Goal: Task Accomplishment & Management: Use online tool/utility

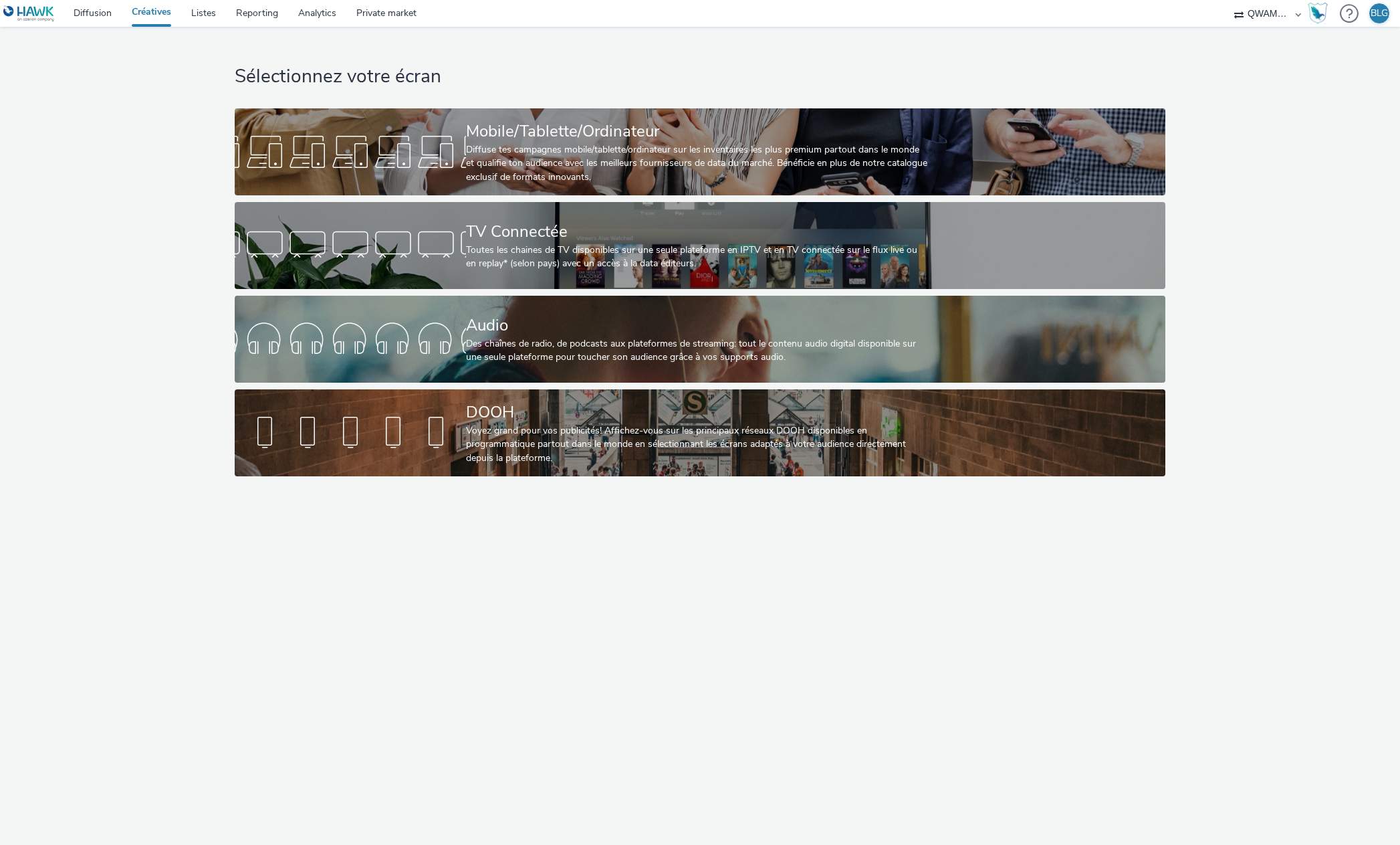
click at [488, 386] on div "Sélectionnez votre écran Mobile/Tablette/Ordinateur Diffuse tes campagnes mobil…" at bounding box center [700, 255] width 939 height 456
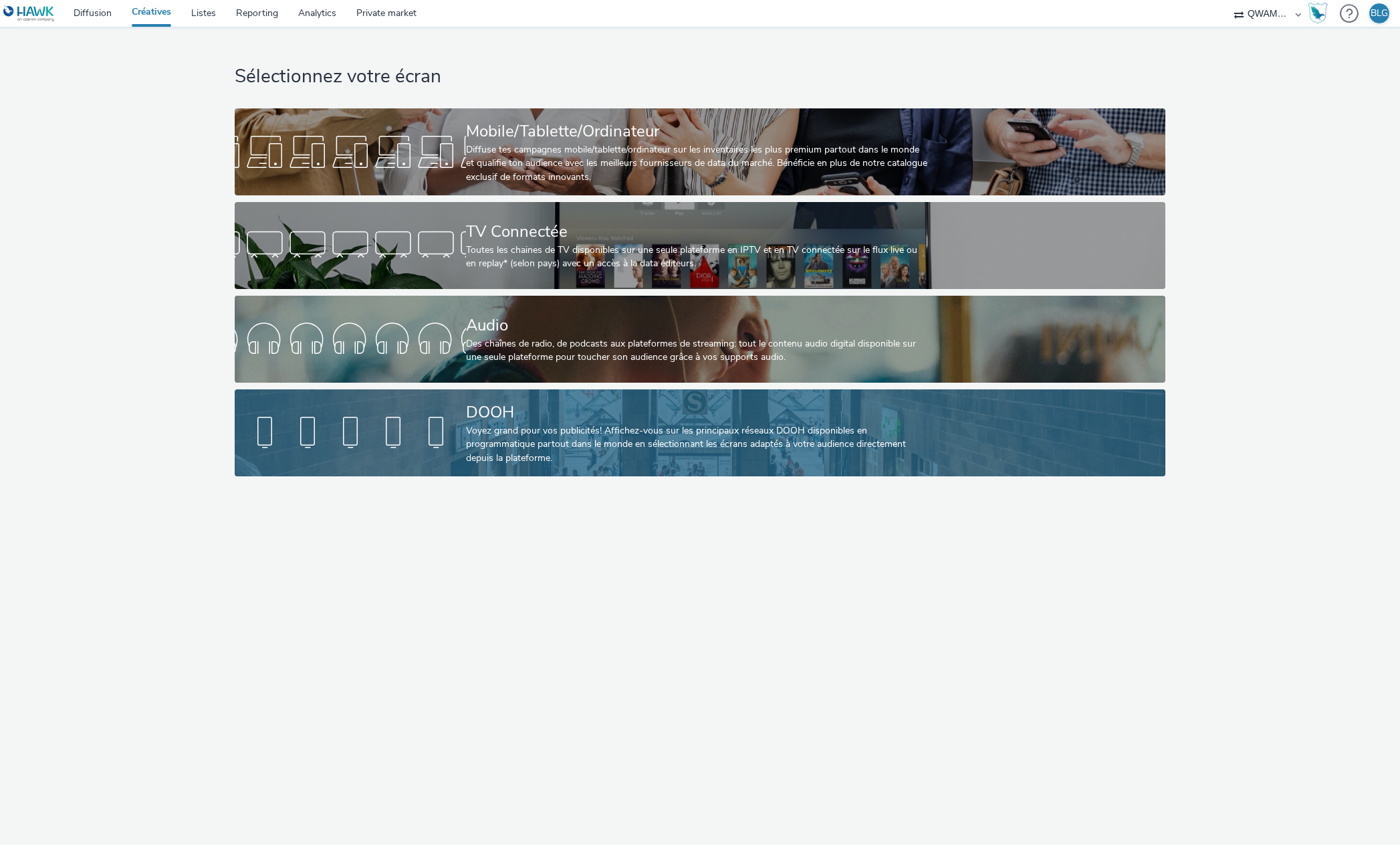
click at [504, 461] on div "Voyez grand pour vos publicités! Affichez-vous sur les principaux réseaux DOOH …" at bounding box center [698, 445] width 462 height 40
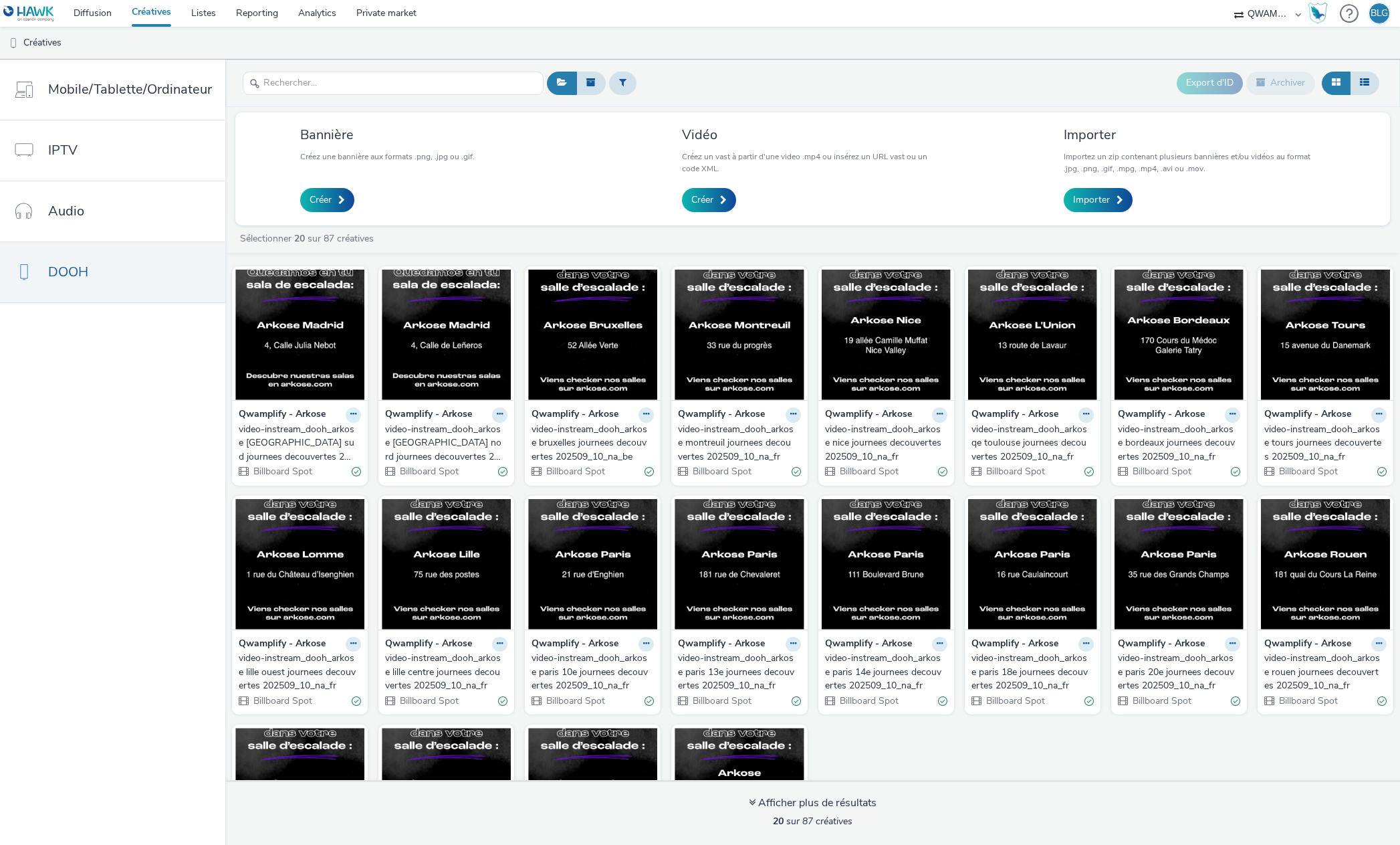
click at [351, 412] on icon at bounding box center [353, 414] width 6 height 8
click at [287, 441] on link "Modifier" at bounding box center [311, 437] width 100 height 27
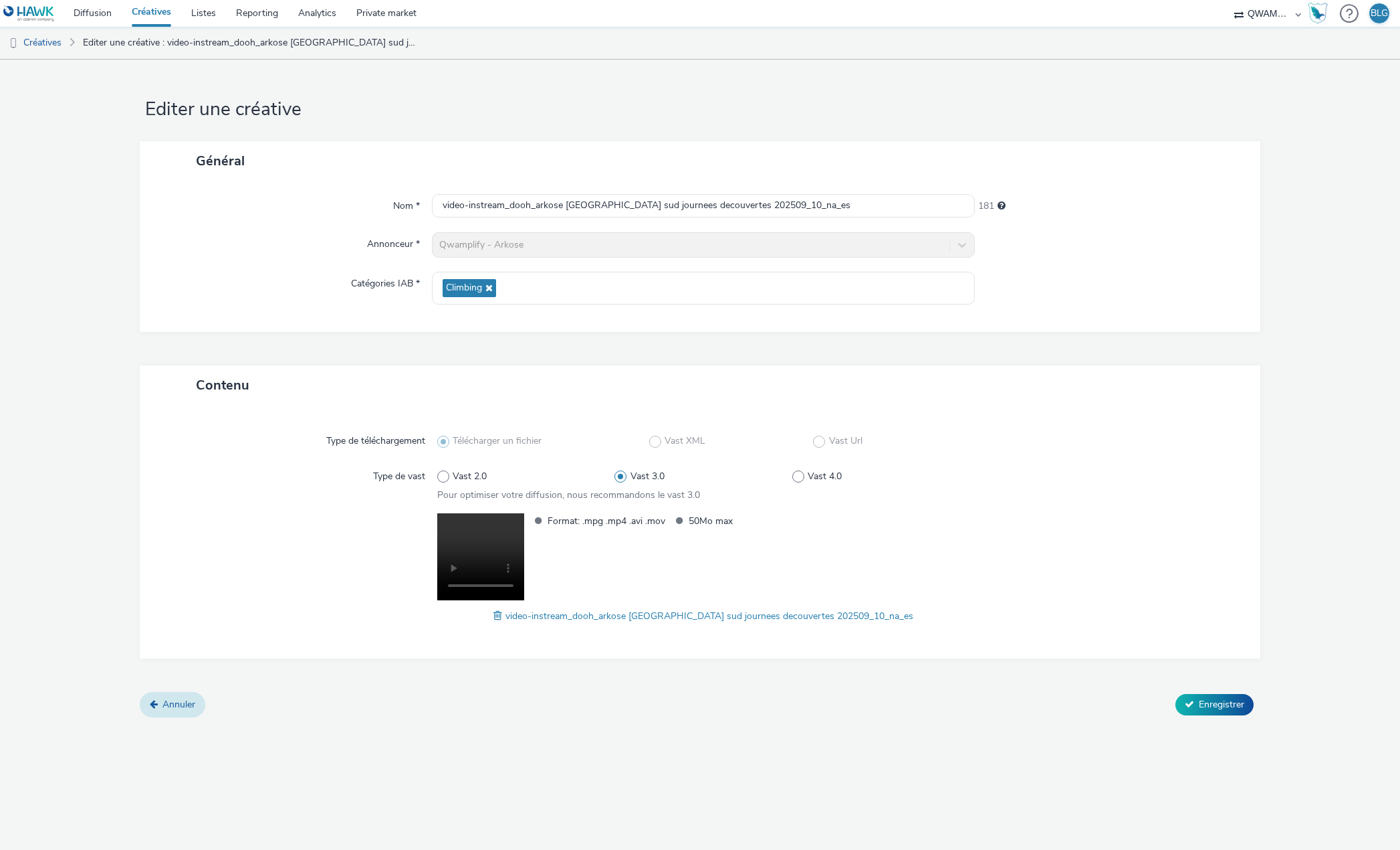
click at [174, 699] on span "Annuler" at bounding box center [179, 704] width 33 height 13
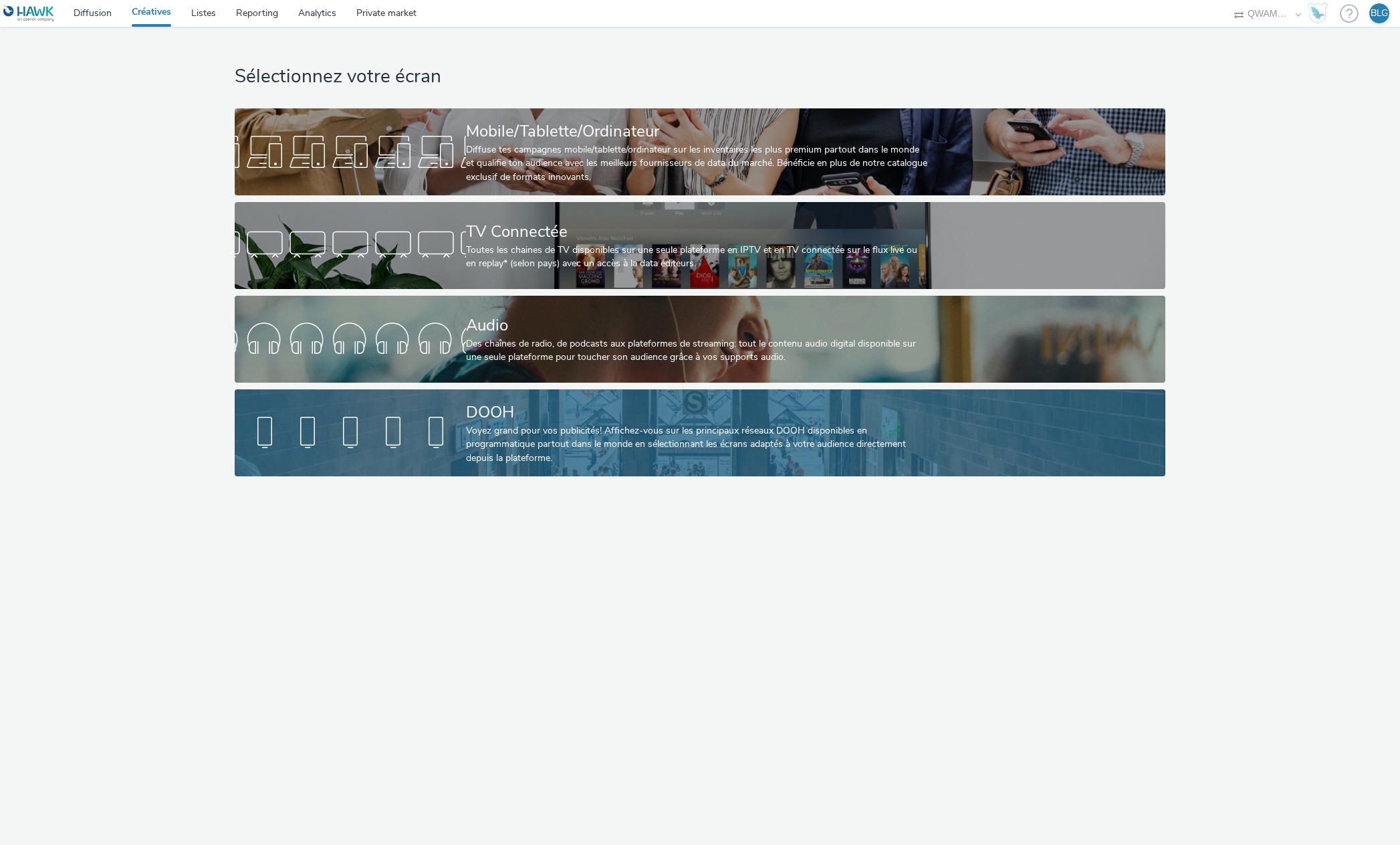
click at [643, 425] on div "Voyez grand pour vos publicités! Affichez-vous sur les principaux réseaux DOOH …" at bounding box center [698, 445] width 462 height 40
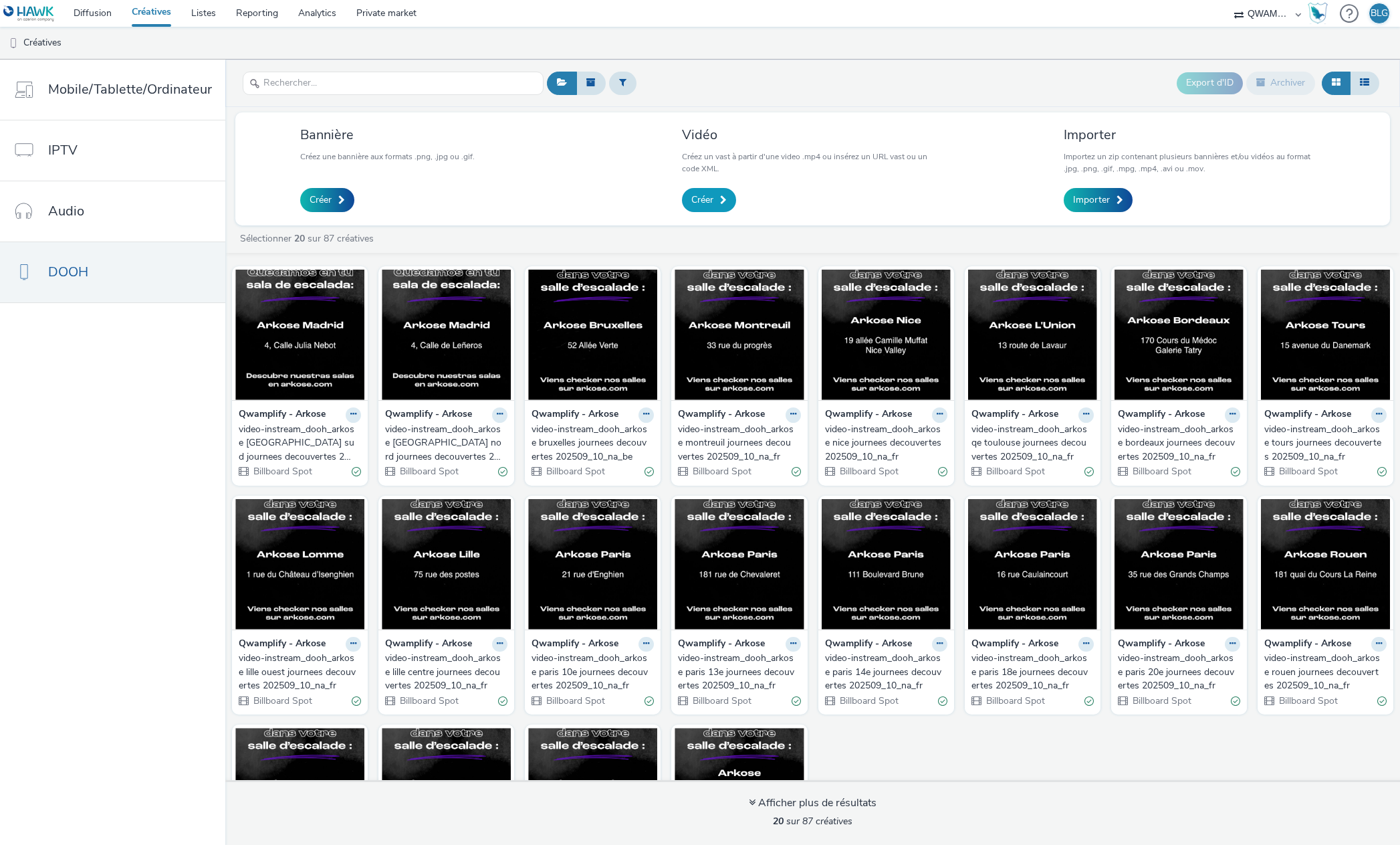
click at [704, 205] on span "Créer" at bounding box center [702, 200] width 22 height 14
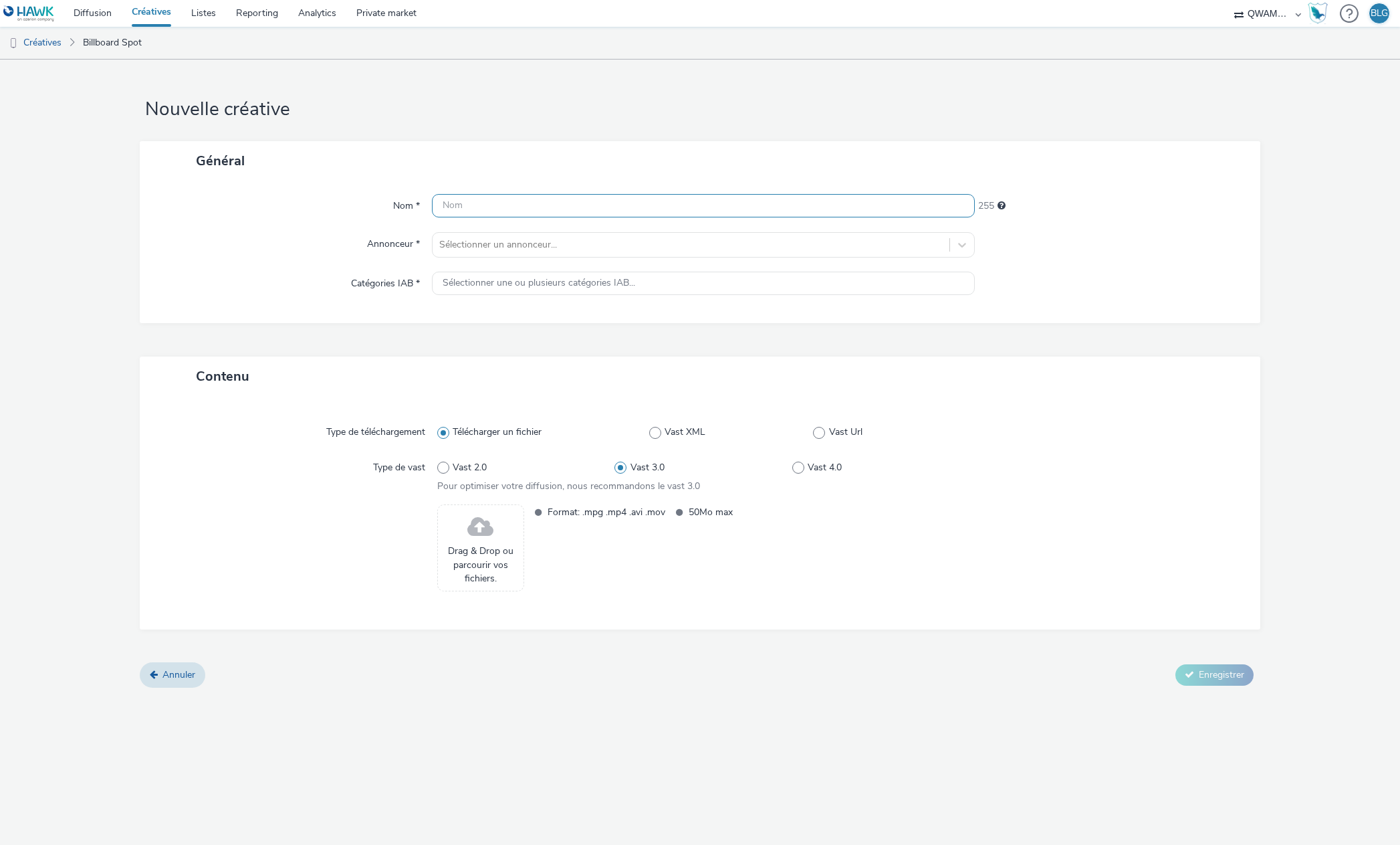
click at [567, 208] on input "text" at bounding box center [703, 205] width 544 height 23
paste input "video-instream_dooh_legendre immobilier 202509_10_na_fr"
type input "video-instream_dooh_legendre immobilier 202509_10_na_fr"
click at [577, 171] on div "Général" at bounding box center [700, 161] width 1120 height 40
click at [505, 247] on div at bounding box center [692, 245] width 504 height 16
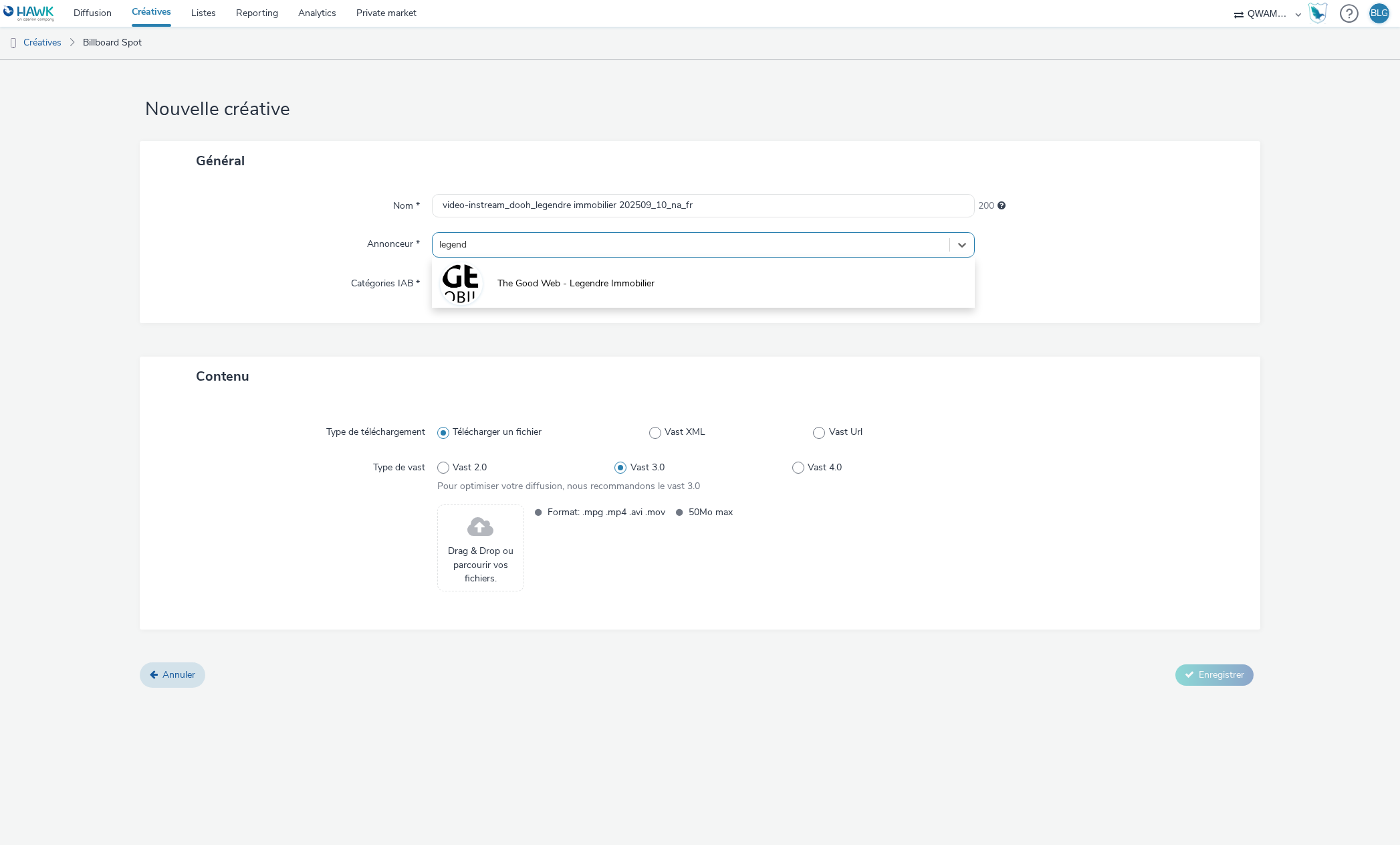
type input "legendr"
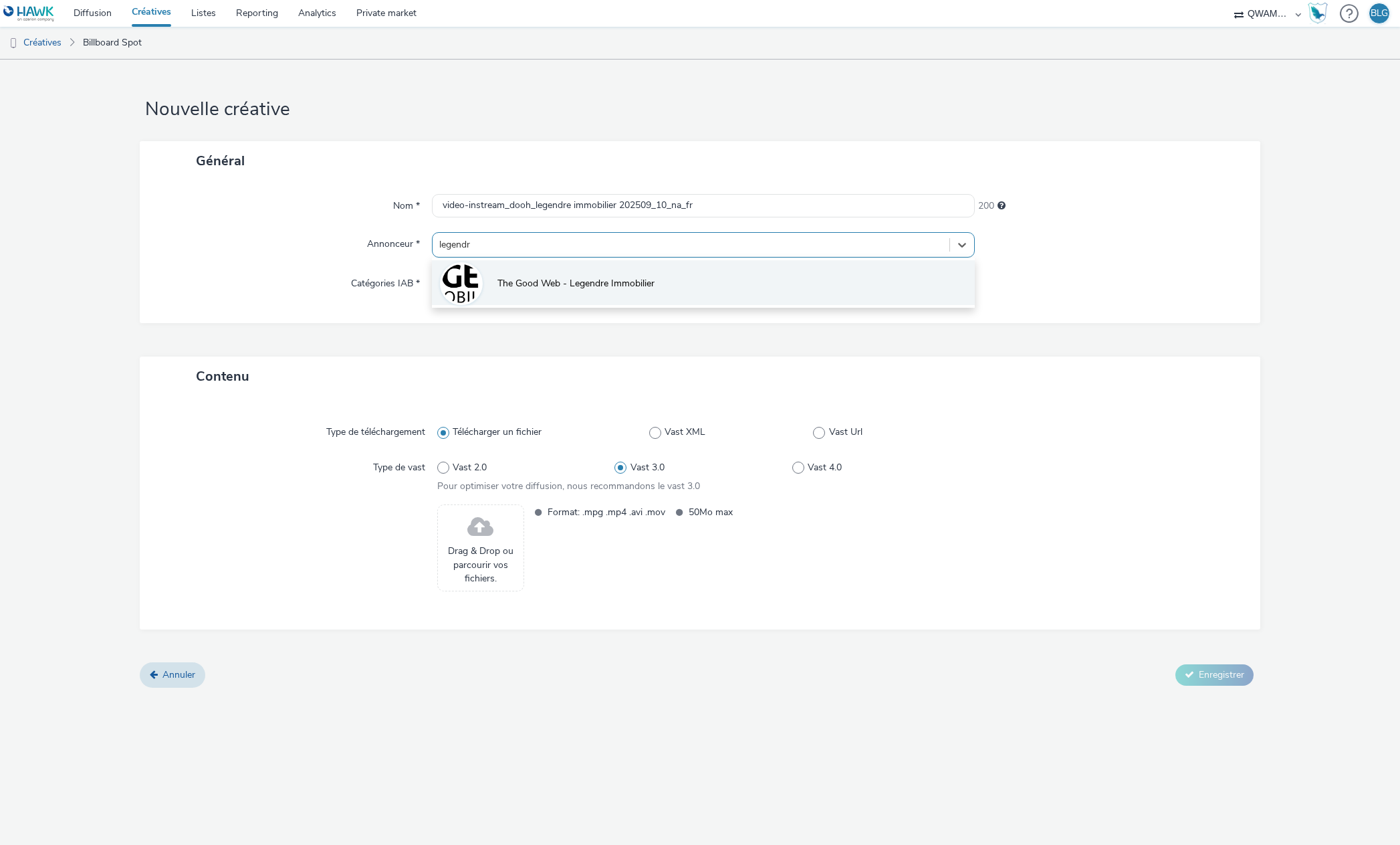
click at [550, 265] on li "The Good Web - Legendre Immobilier" at bounding box center [703, 282] width 544 height 44
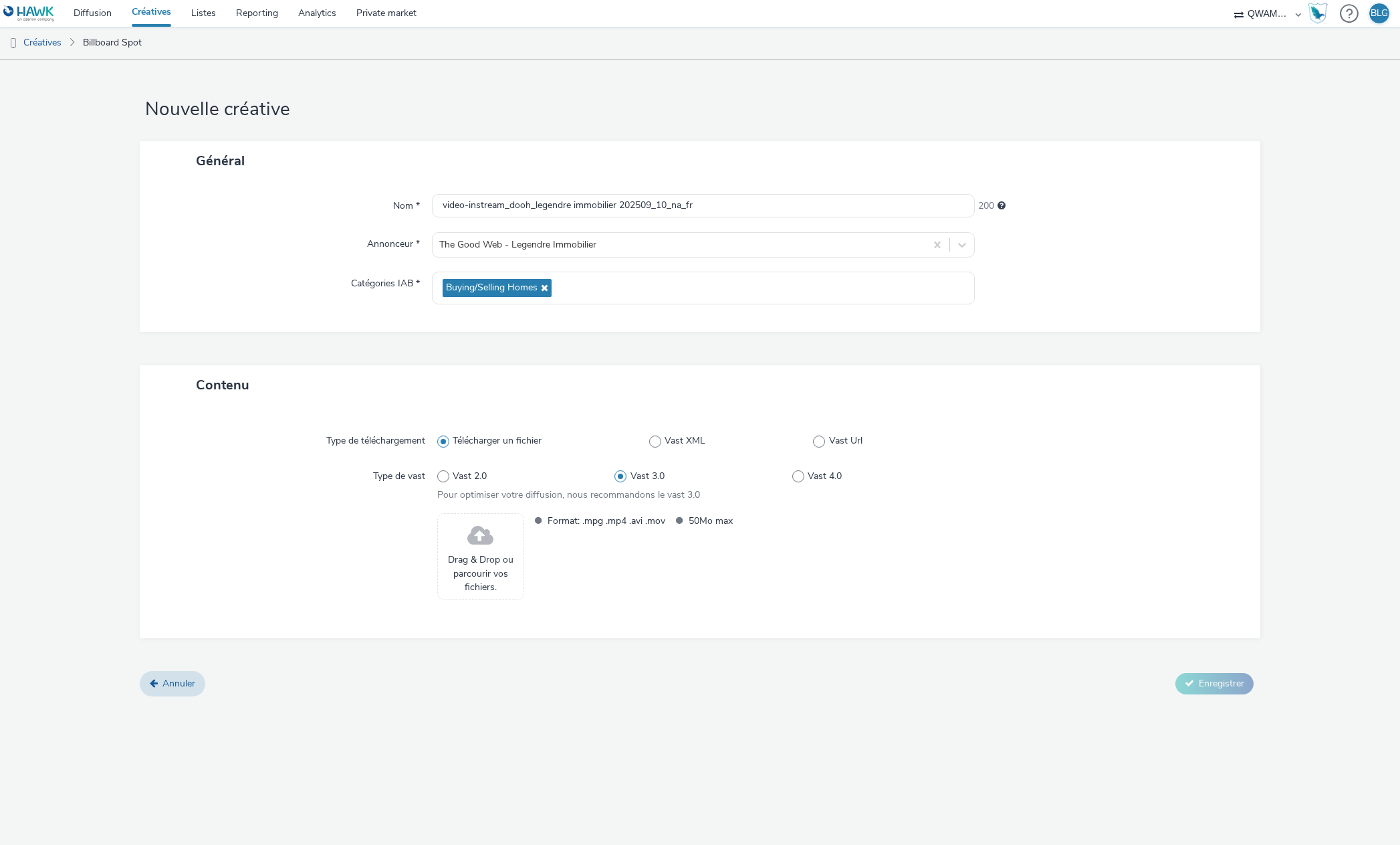
click at [474, 558] on span "Drag & Drop ou parcourir vos fichiers." at bounding box center [480, 573] width 72 height 40
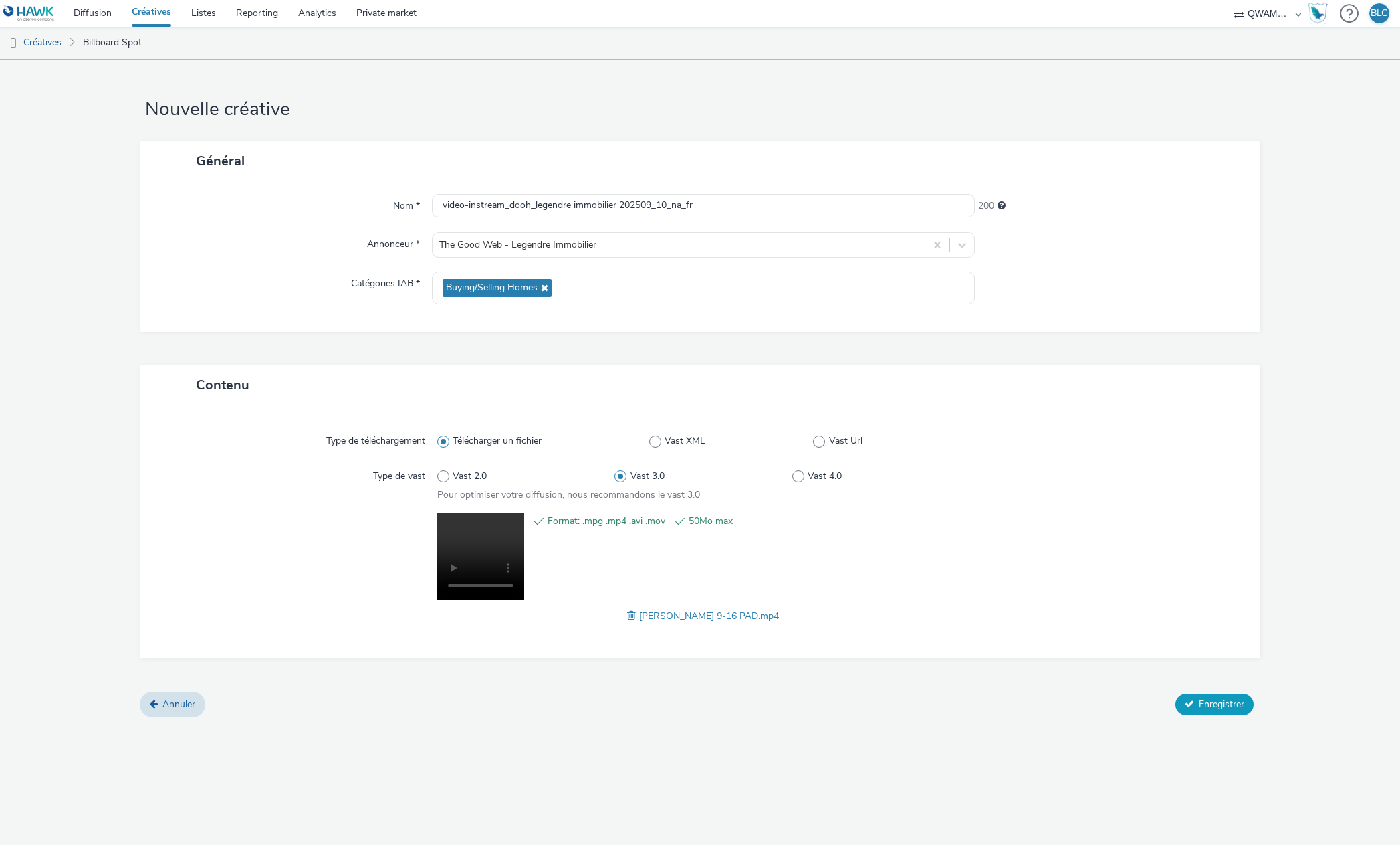
click at [1229, 703] on span "Enregistrer" at bounding box center [1221, 704] width 45 height 13
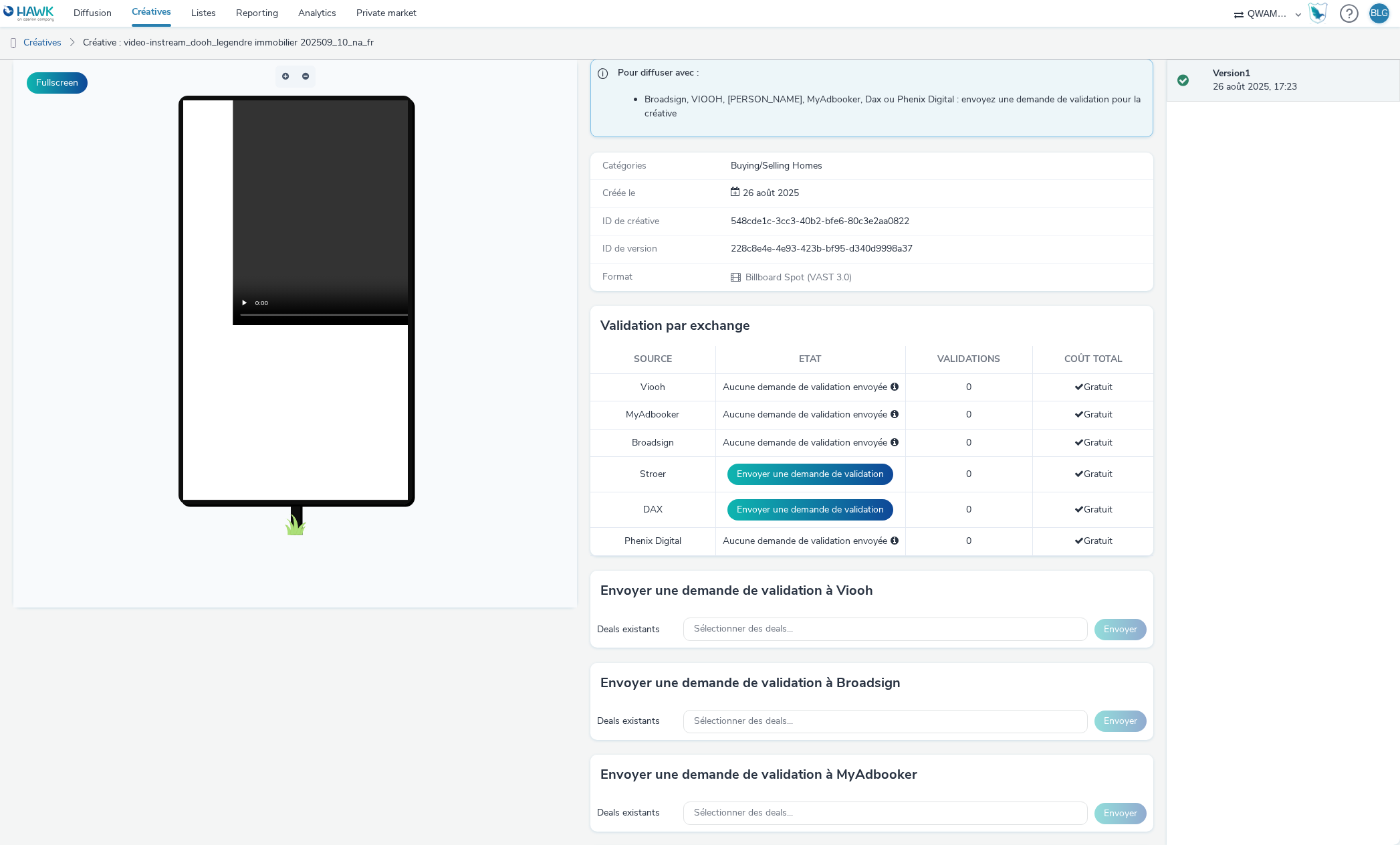
scroll to position [133, 0]
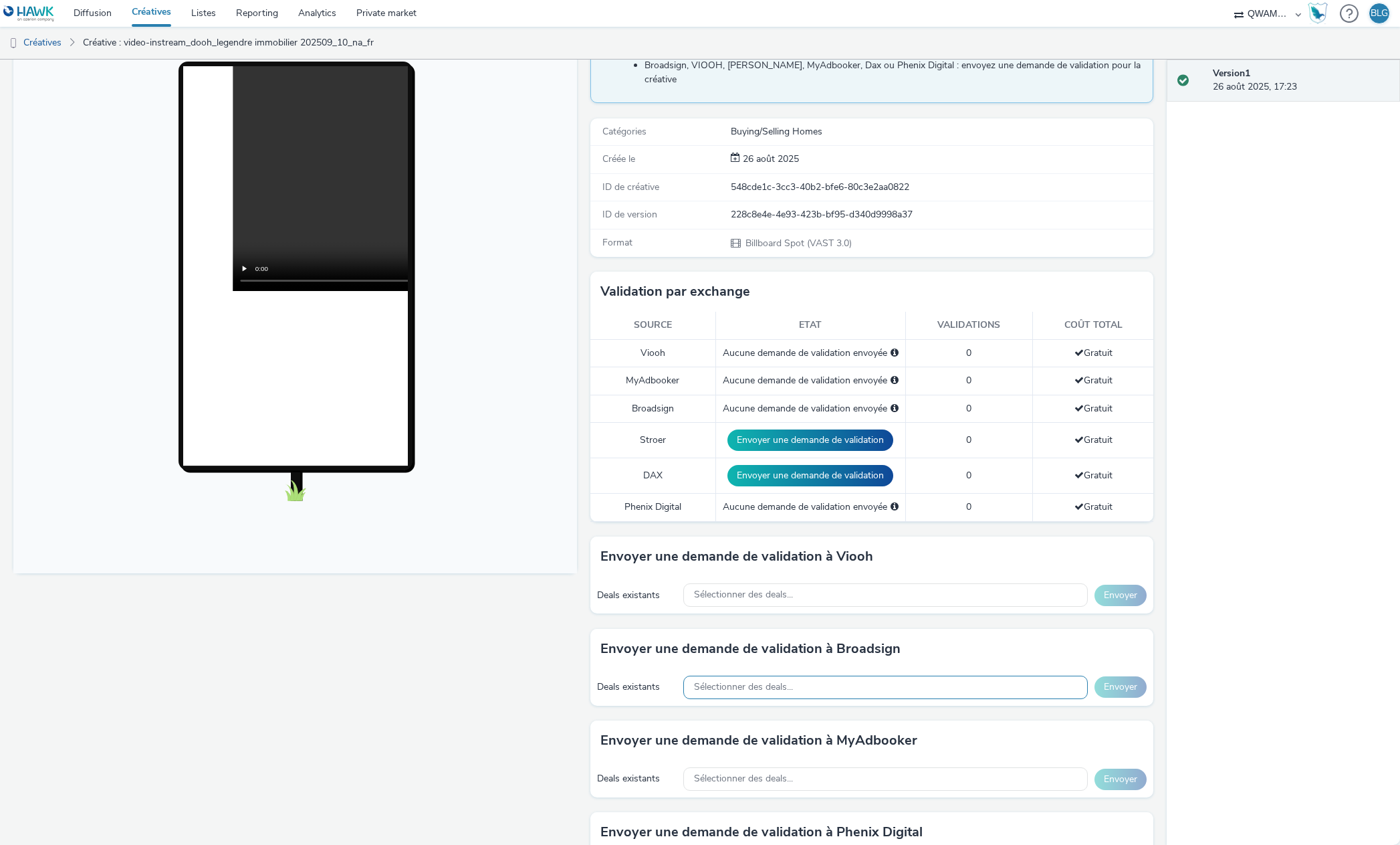
click at [803, 676] on div "Sélectionner des deals..." at bounding box center [886, 687] width 405 height 23
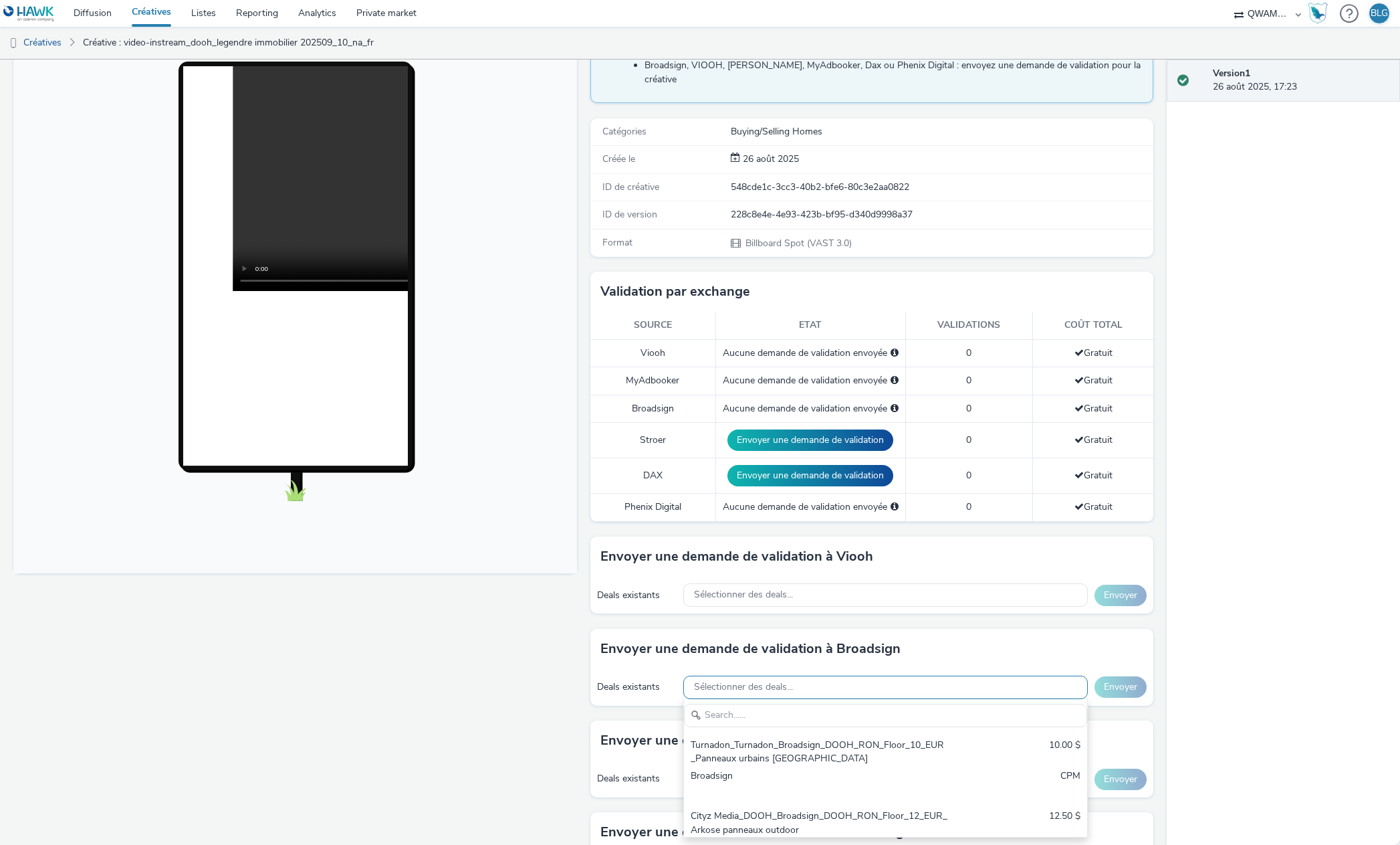
scroll to position [0, 0]
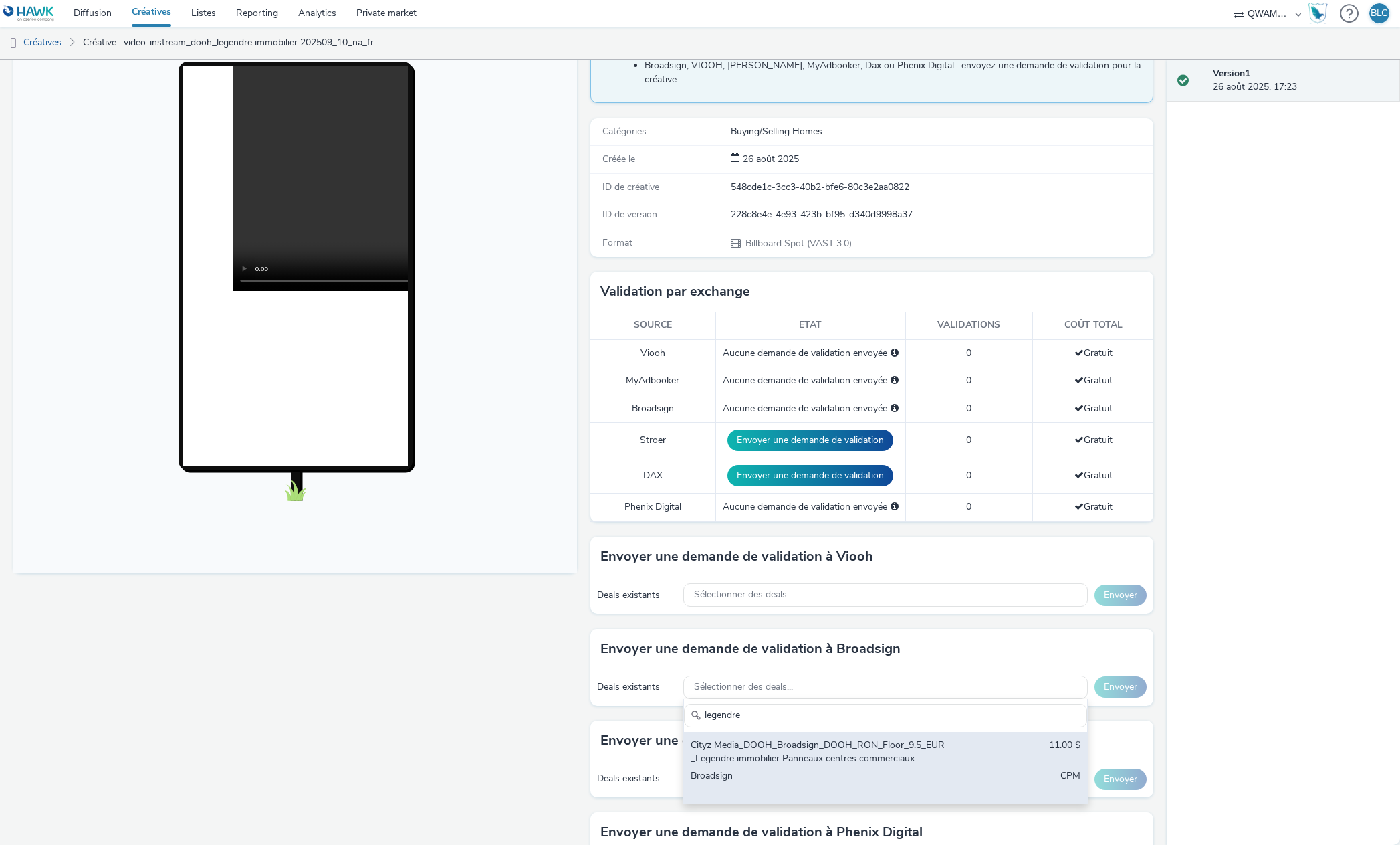
type input "legendre"
click at [771, 752] on div "Cityz Media_DOOH_Broadsign_DOOH_RON_Floor_9.5_EUR_Legendre immobilier Panneaux …" at bounding box center [820, 752] width 258 height 27
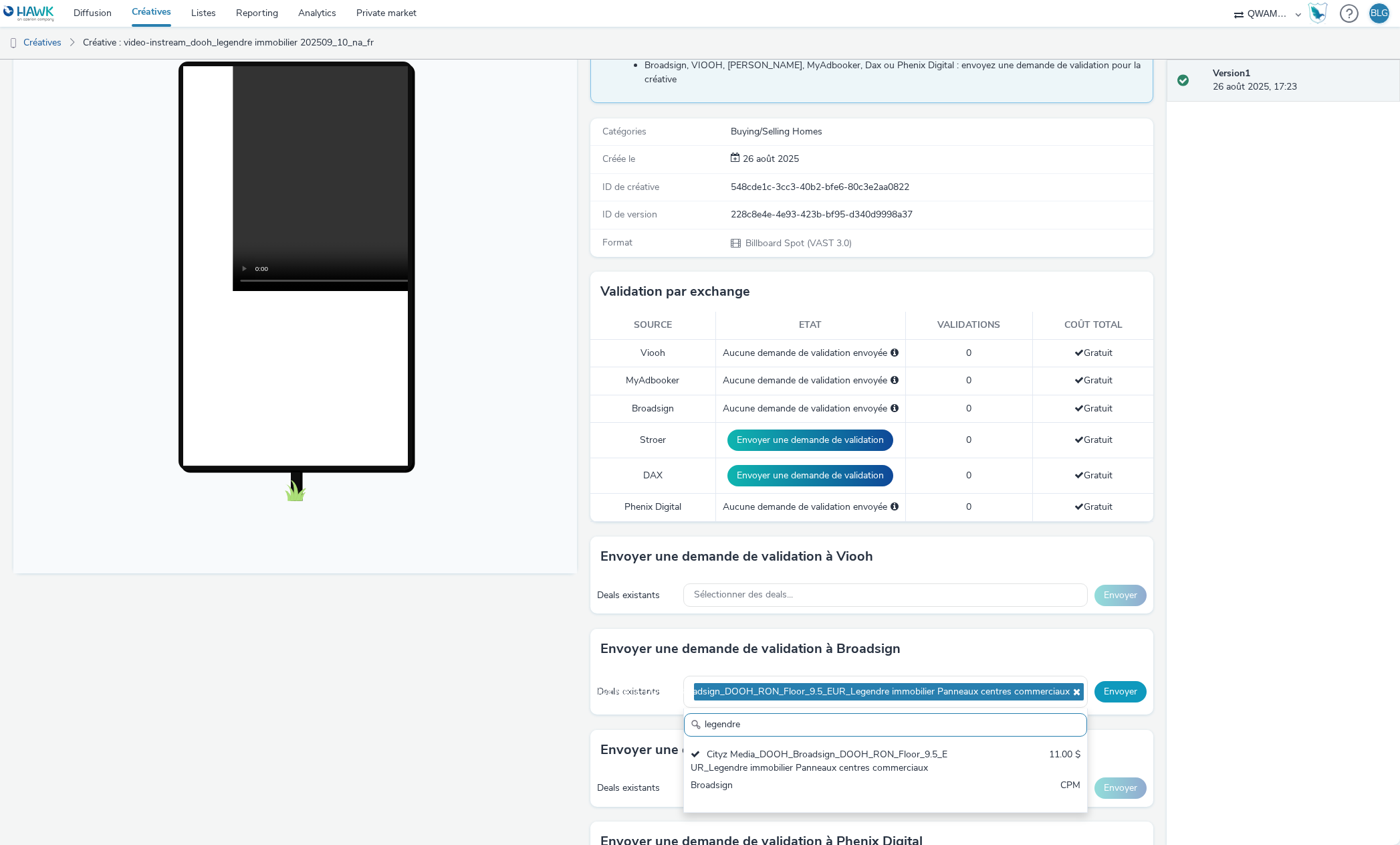
click at [1128, 682] on button "Envoyer" at bounding box center [1120, 691] width 53 height 21
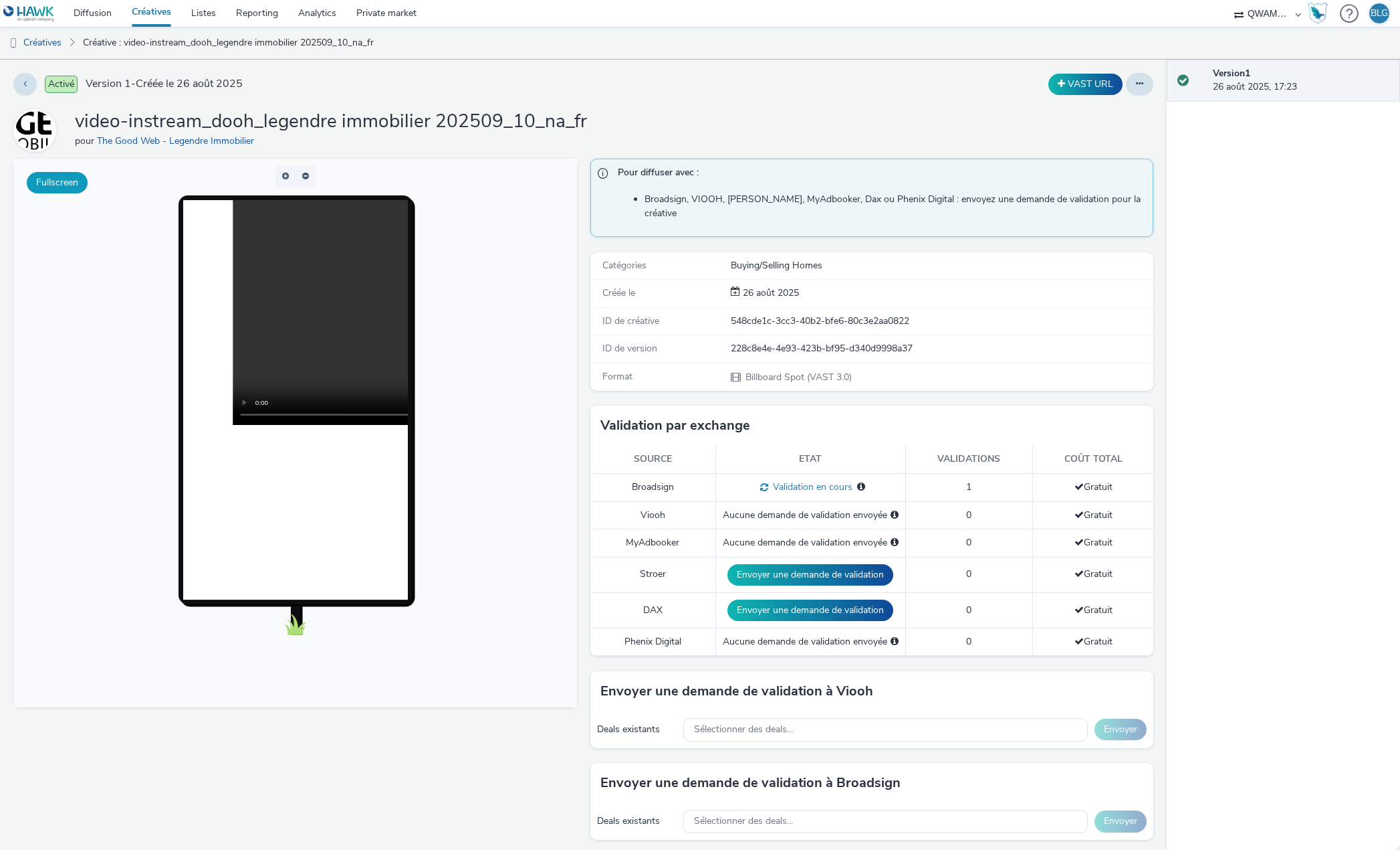
click at [75, 180] on button "Fullscreen" at bounding box center [57, 183] width 61 height 21
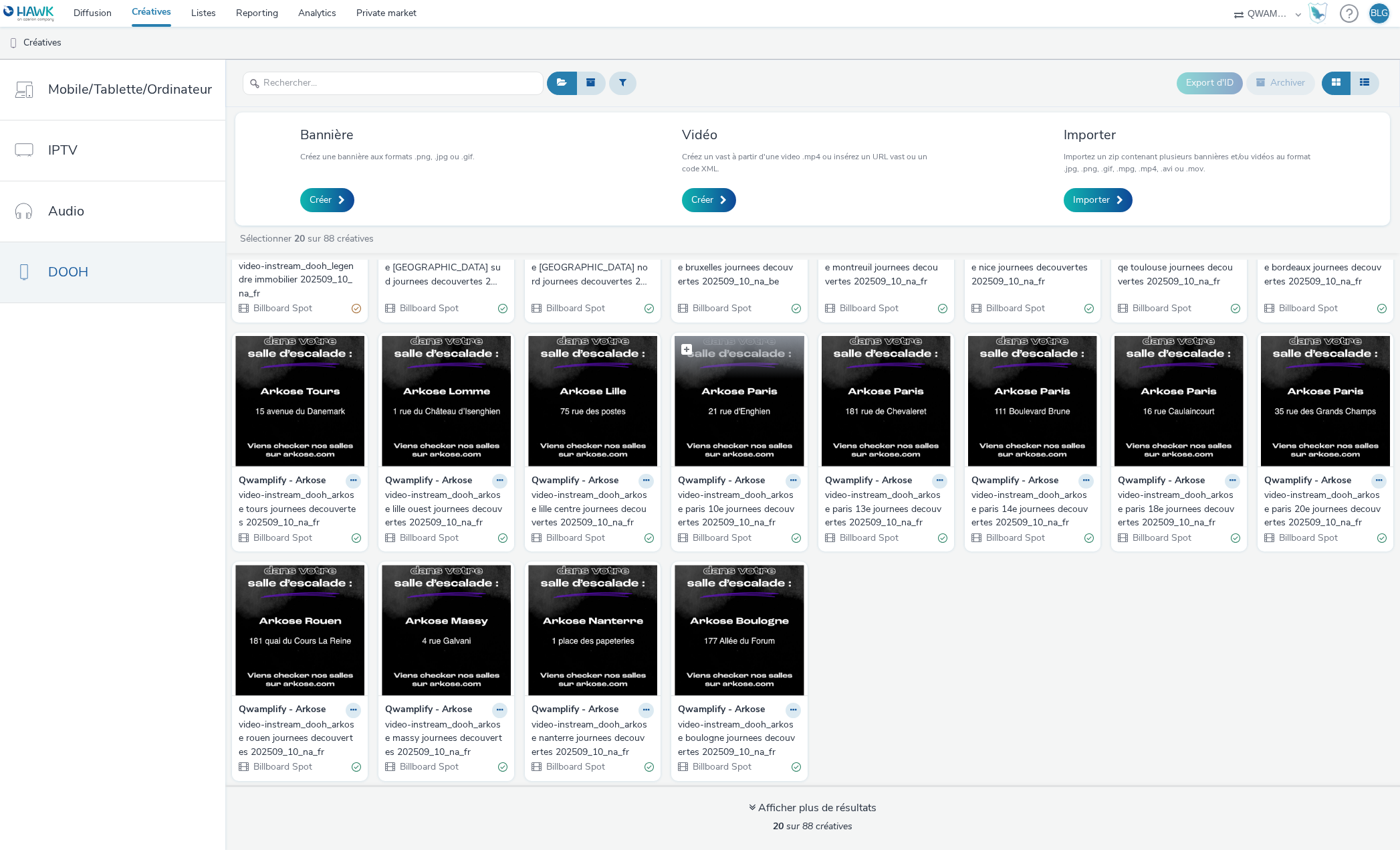
scroll to position [177, 0]
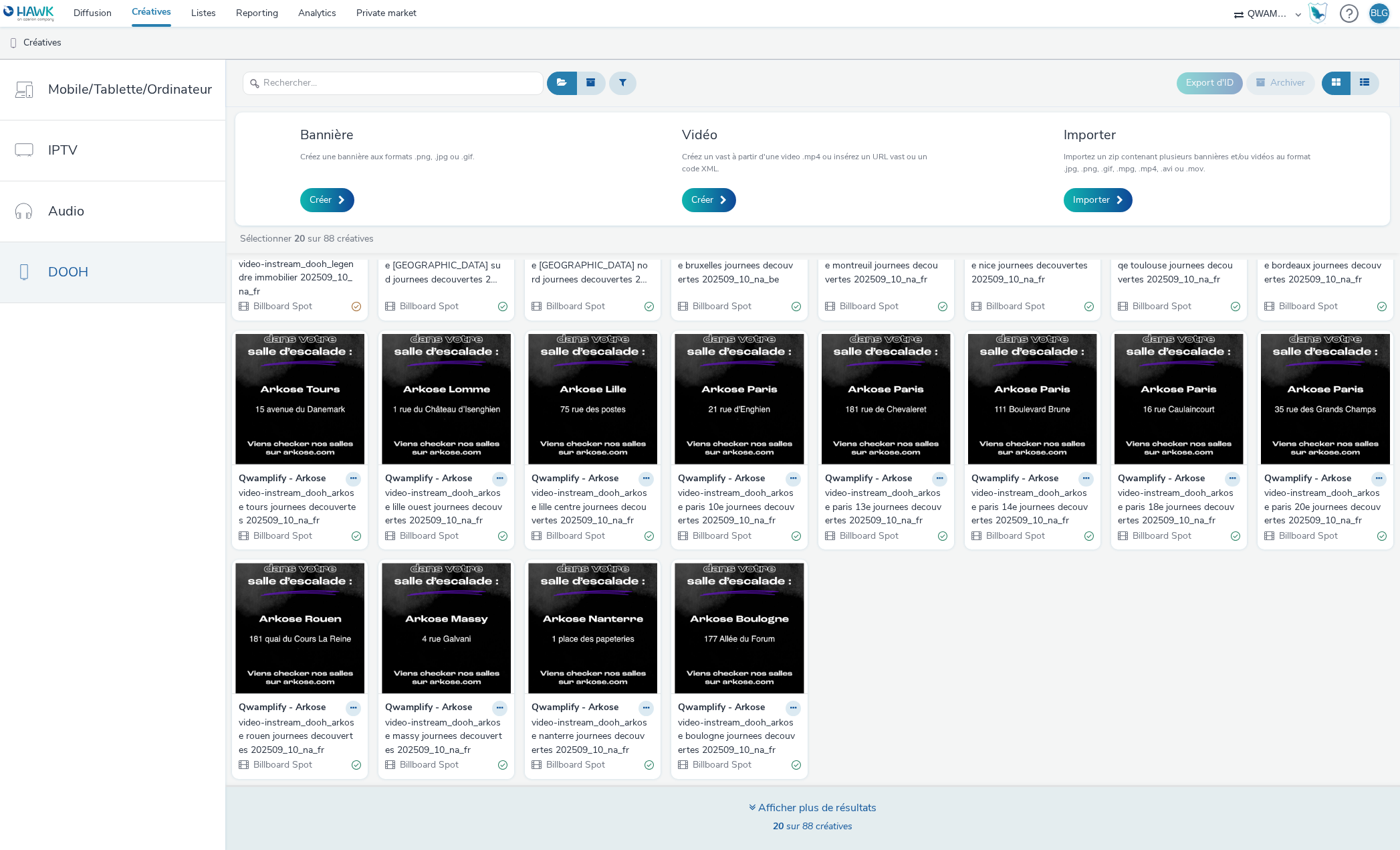
click at [852, 827] on div "20 sur 88 créatives" at bounding box center [813, 826] width 128 height 14
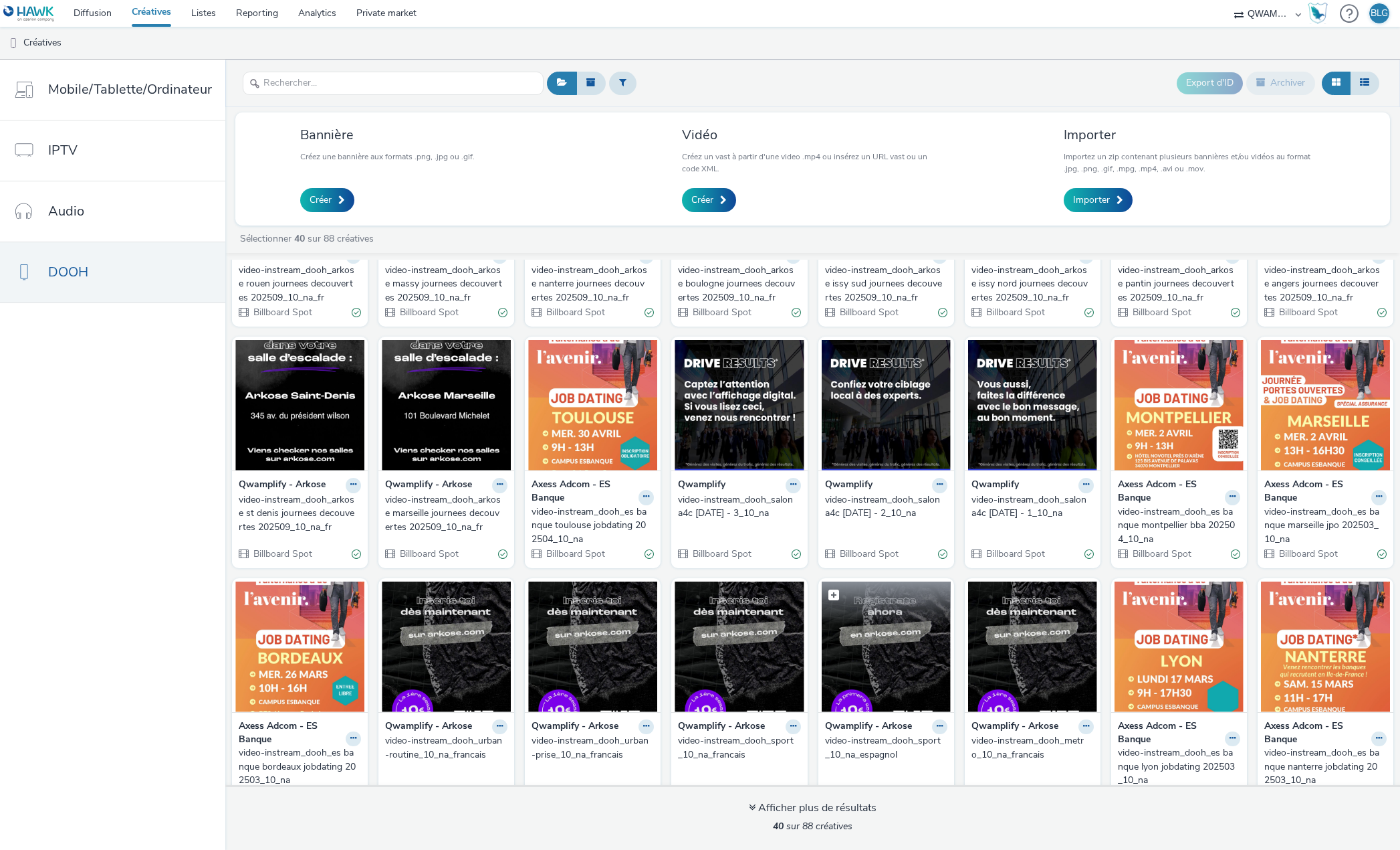
scroll to position [660, 0]
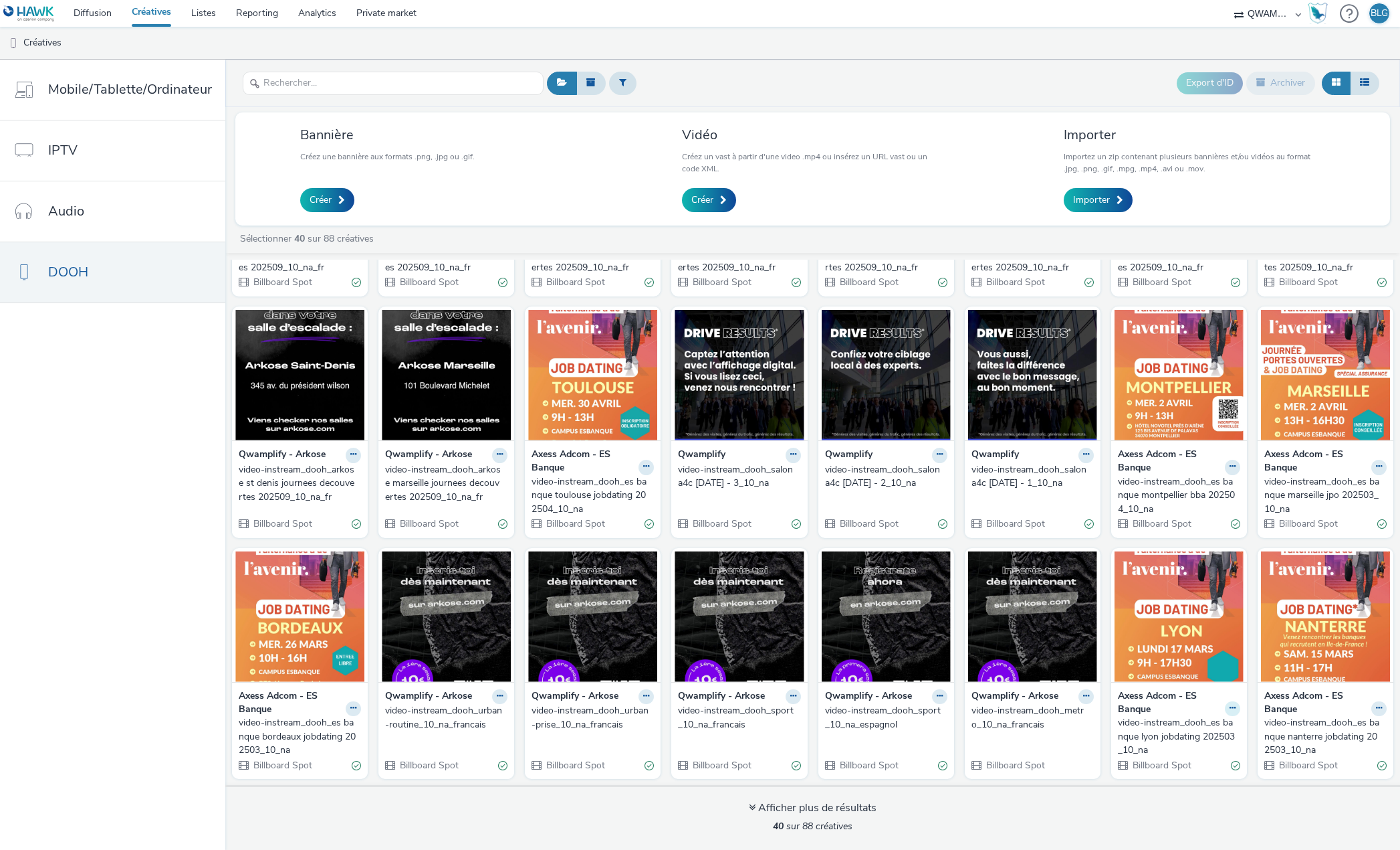
click at [1229, 710] on icon at bounding box center [1232, 708] width 6 height 8
click at [1149, 732] on icon at bounding box center [1156, 731] width 13 height 10
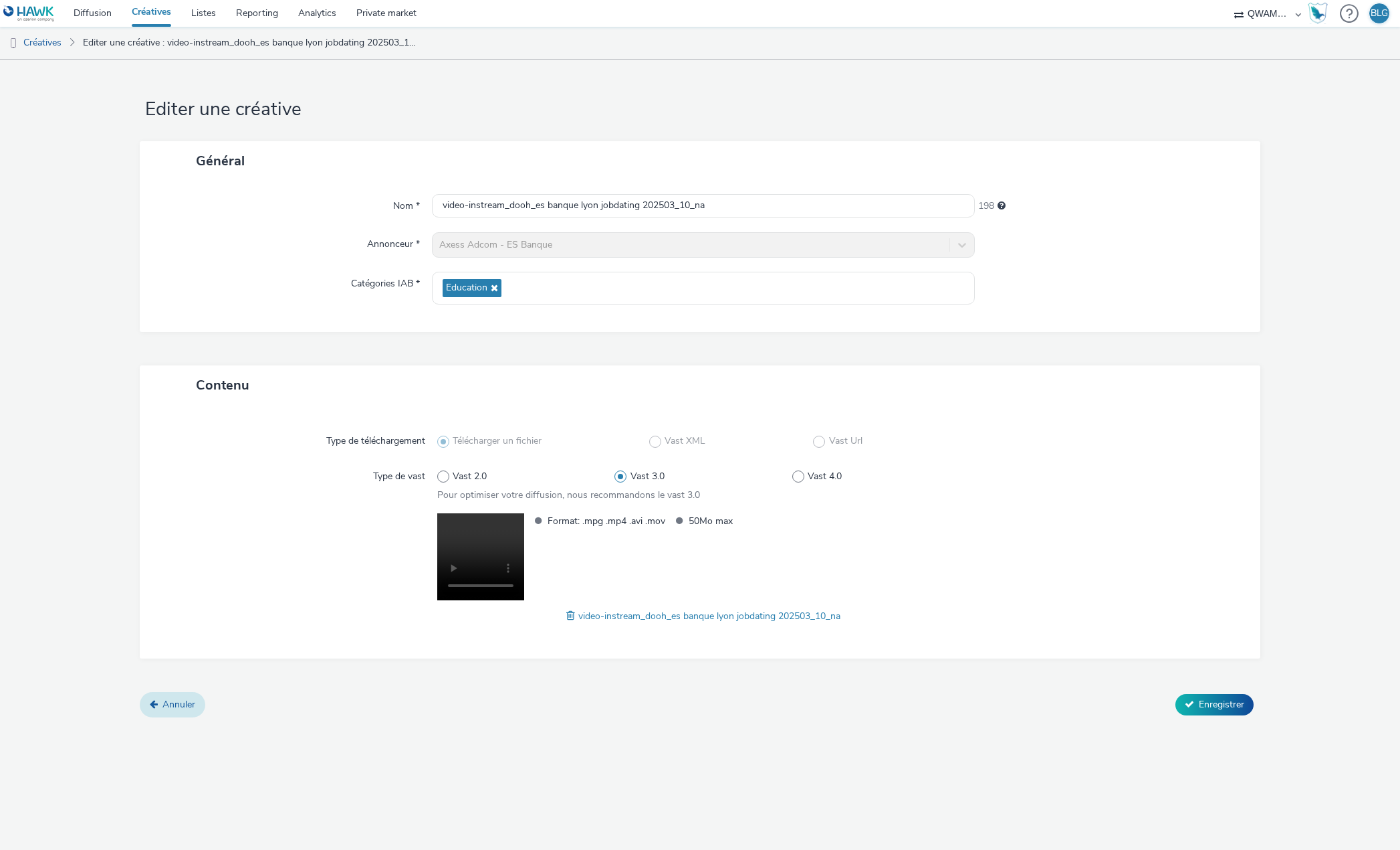
click at [171, 696] on link "Annuler" at bounding box center [172, 704] width 65 height 25
